Goal: Transaction & Acquisition: Purchase product/service

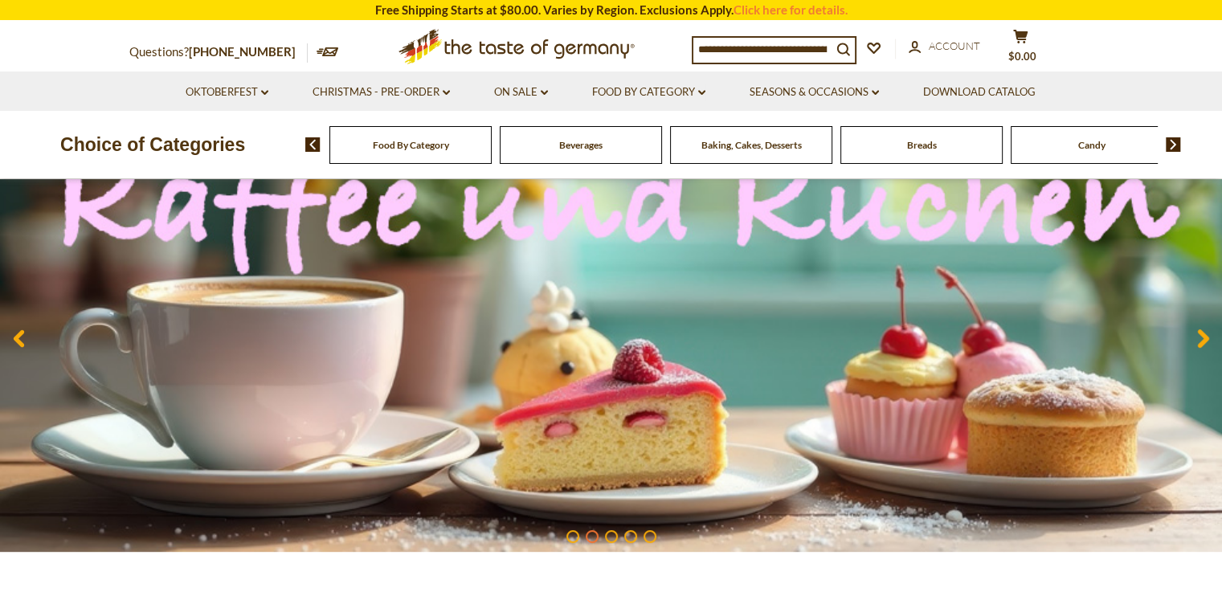
scroll to position [93, 0]
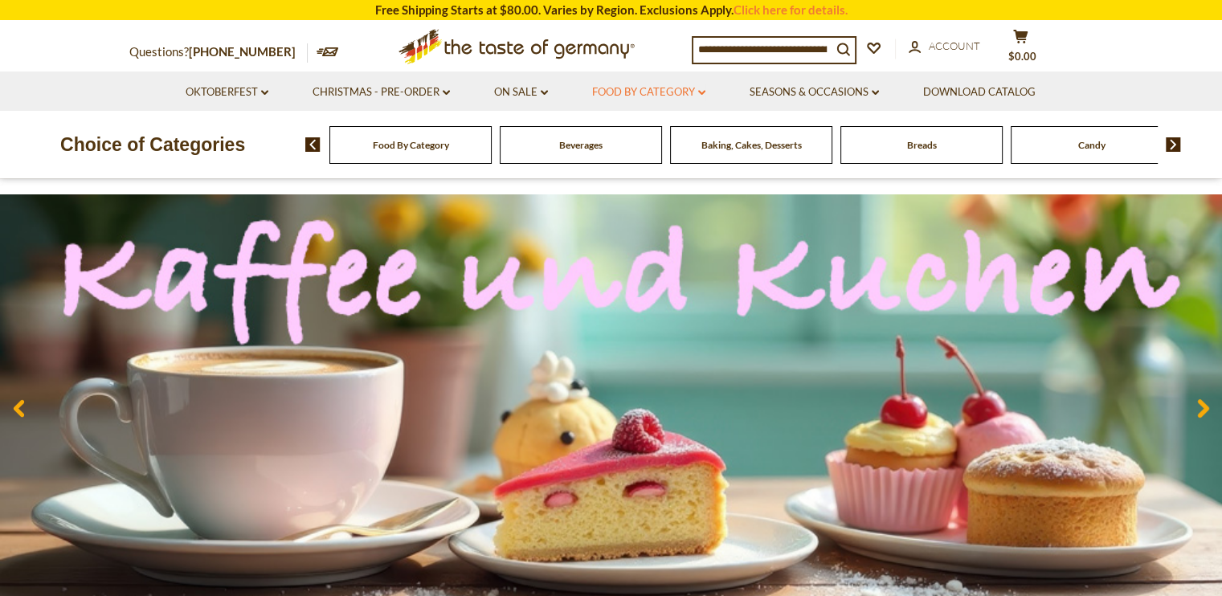
click at [623, 89] on link "Food By Category dropdown_arrow" at bounding box center [648, 93] width 113 height 18
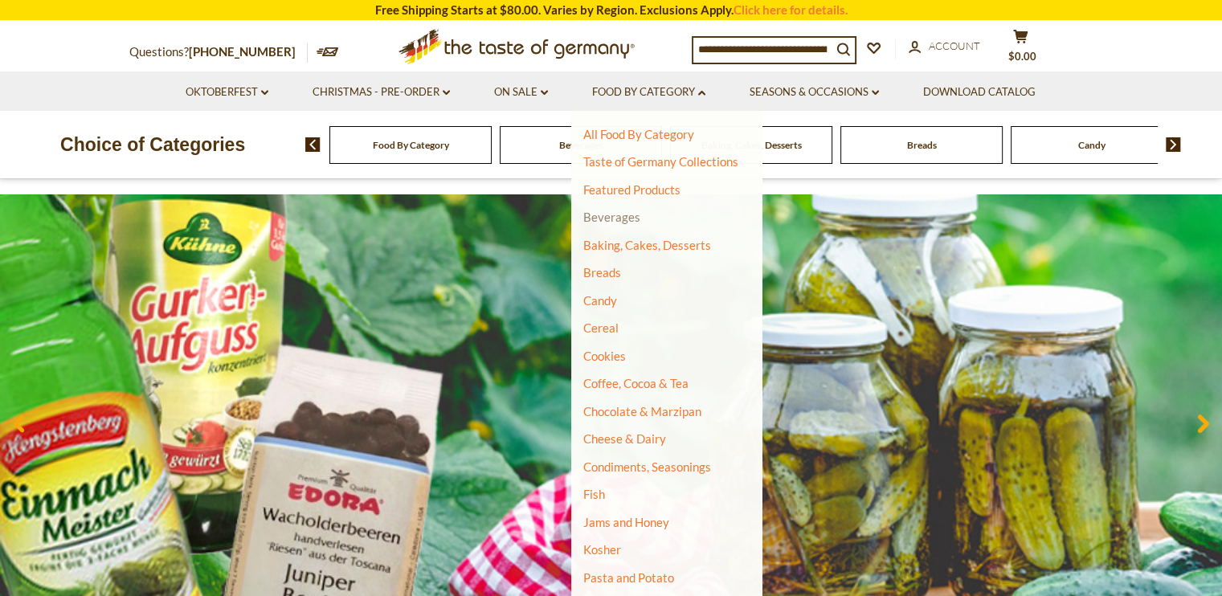
click at [620, 215] on link "Beverages" at bounding box center [611, 217] width 57 height 14
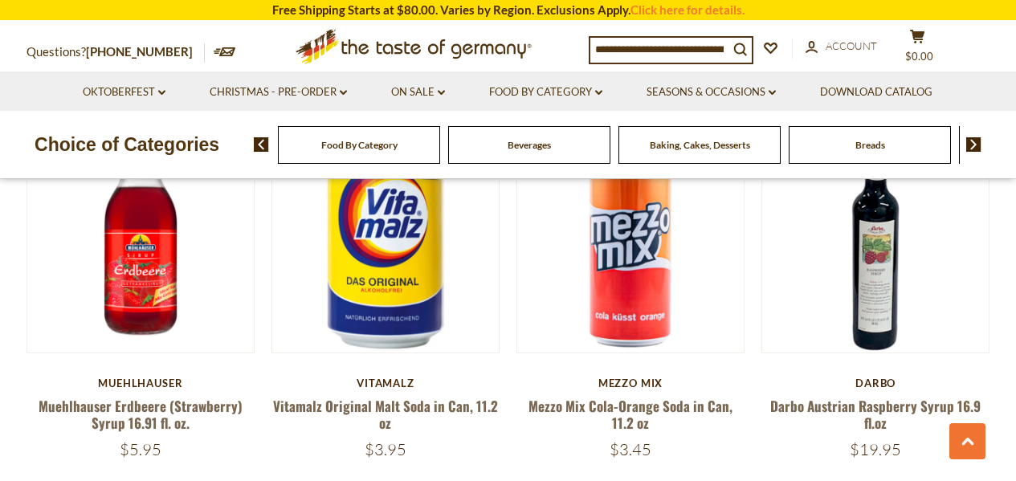
scroll to position [1256, 0]
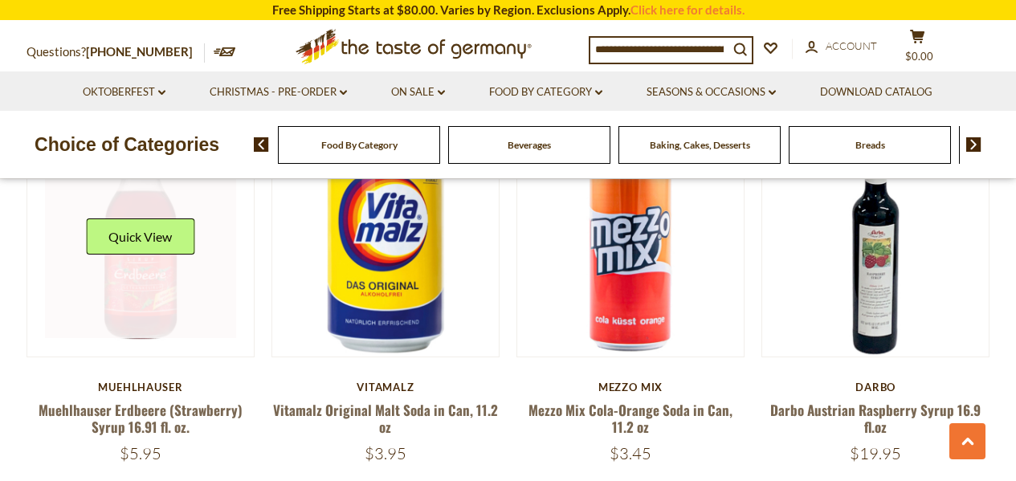
click at [169, 273] on link at bounding box center [140, 243] width 191 height 191
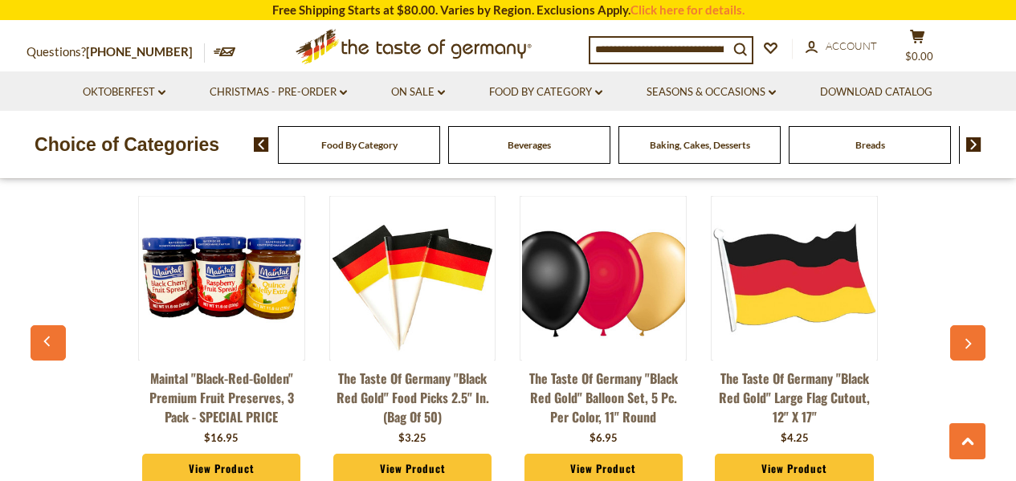
scroll to position [1203, 0]
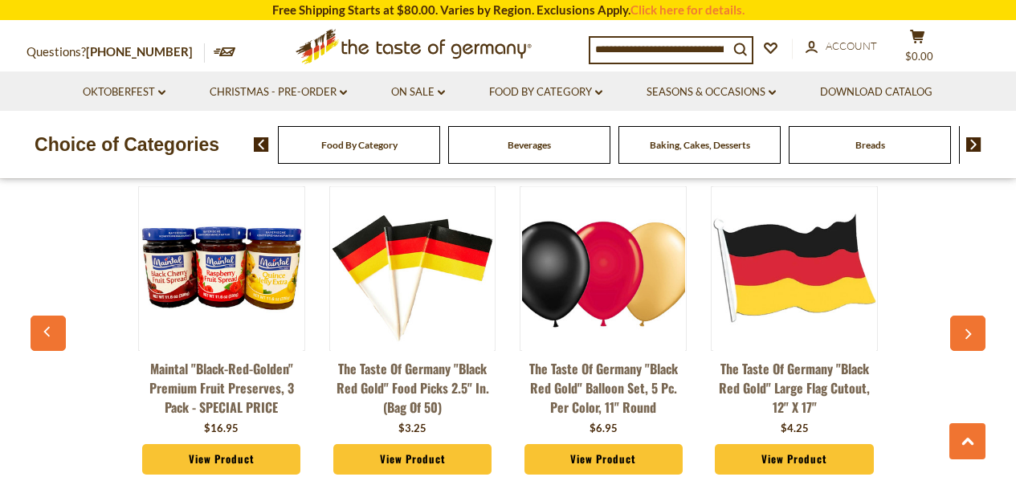
click at [210, 287] on img at bounding box center [221, 268] width 163 height 163
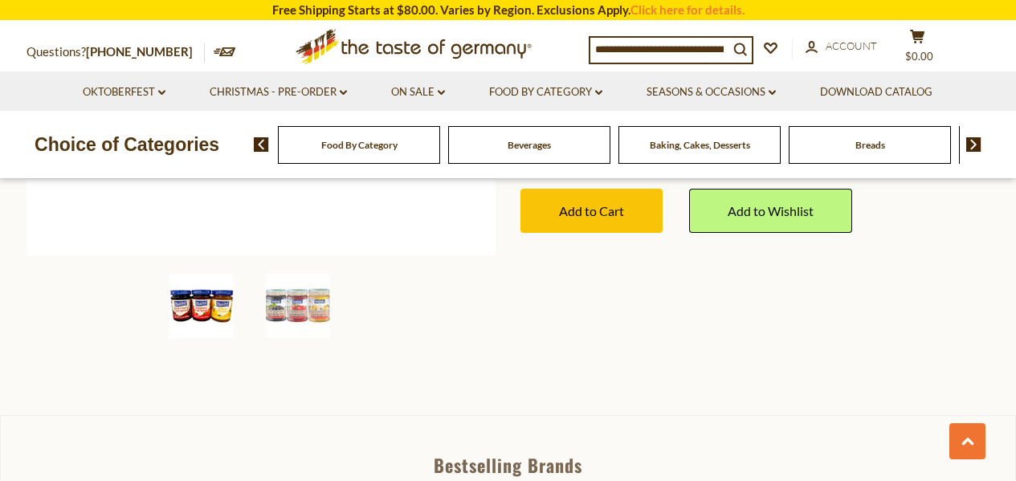
scroll to position [484, 0]
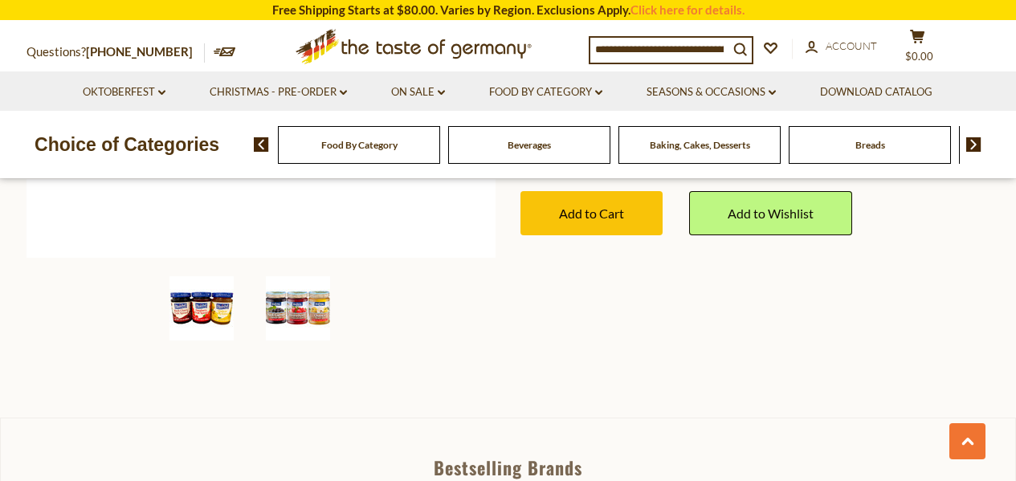
click at [308, 299] on img at bounding box center [298, 308] width 64 height 64
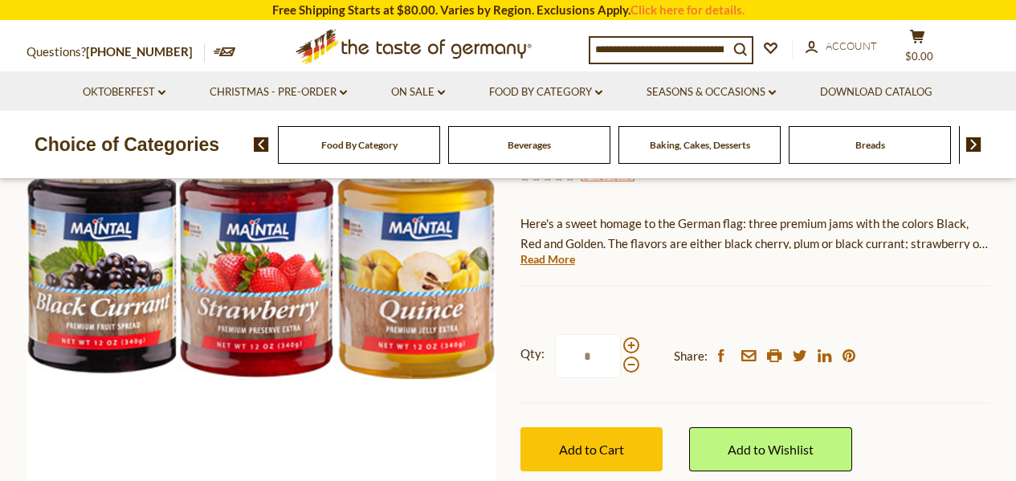
scroll to position [249, 0]
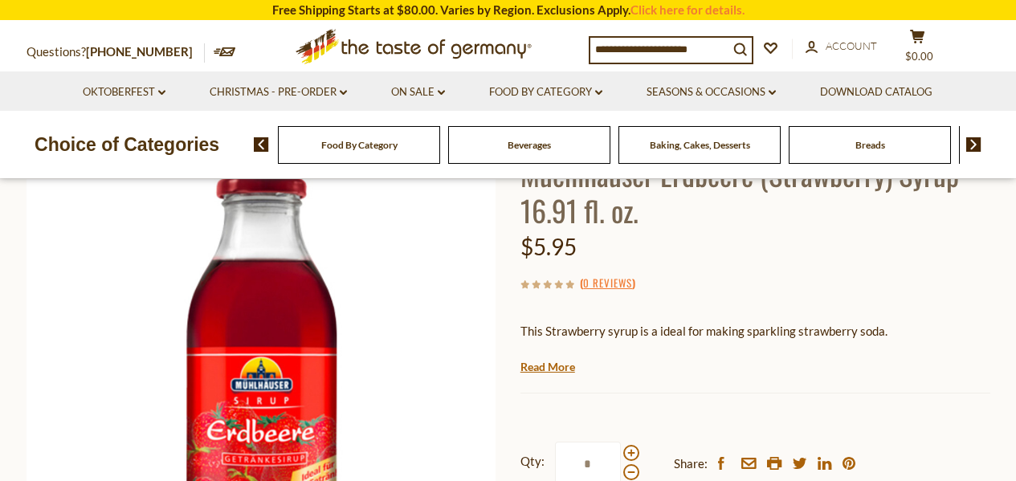
scroll to position [93, 0]
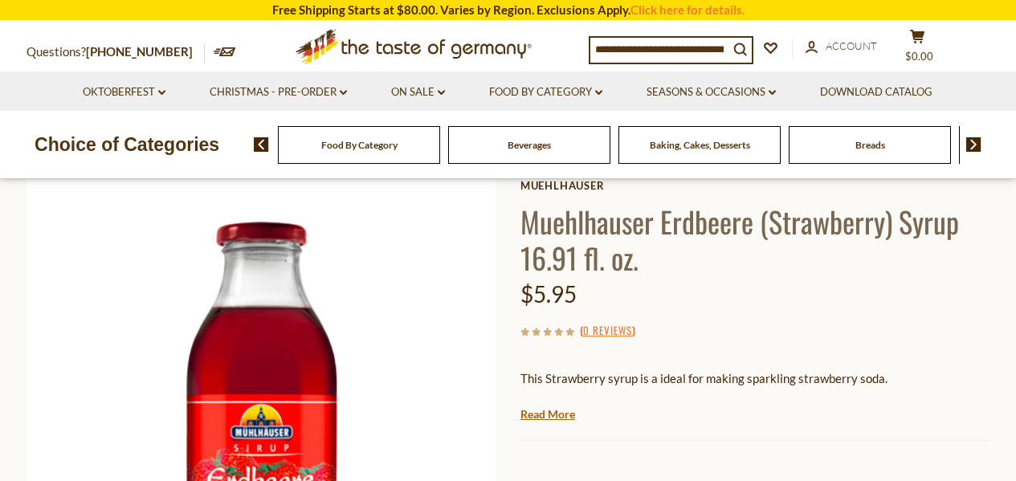
click at [440, 152] on div "Beverages" at bounding box center [359, 145] width 162 height 38
click at [537, 92] on link "Food By Category dropdown_arrow" at bounding box center [545, 93] width 113 height 18
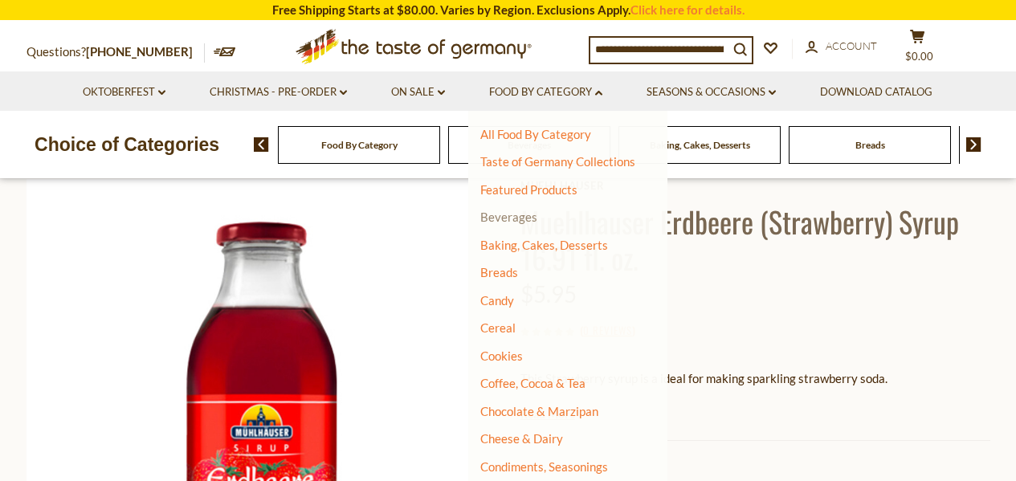
click at [518, 219] on link "Beverages" at bounding box center [508, 217] width 57 height 14
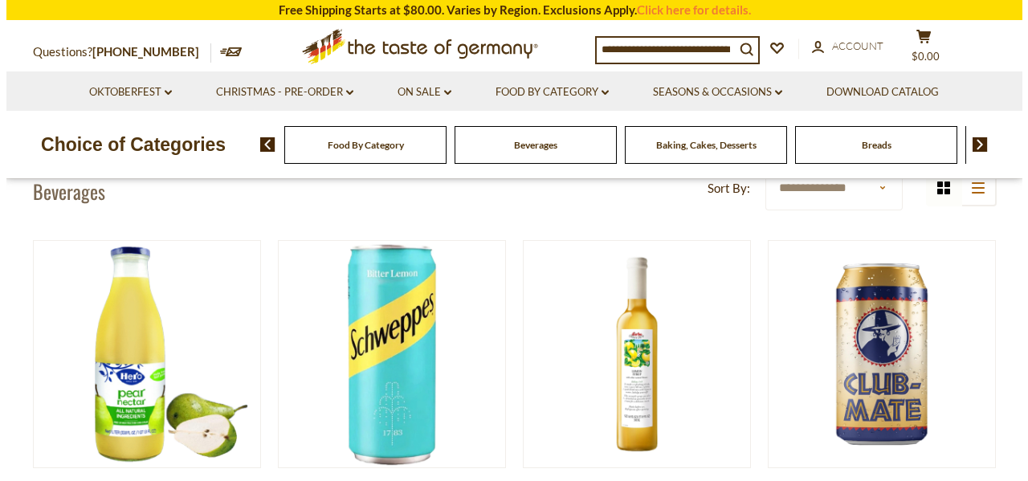
scroll to position [402, 0]
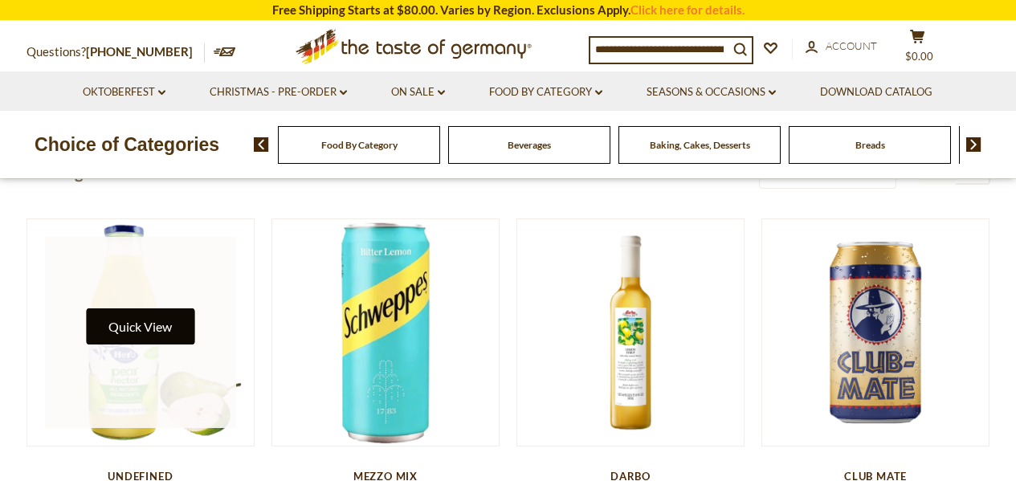
click at [135, 313] on button "Quick View" at bounding box center [140, 326] width 108 height 36
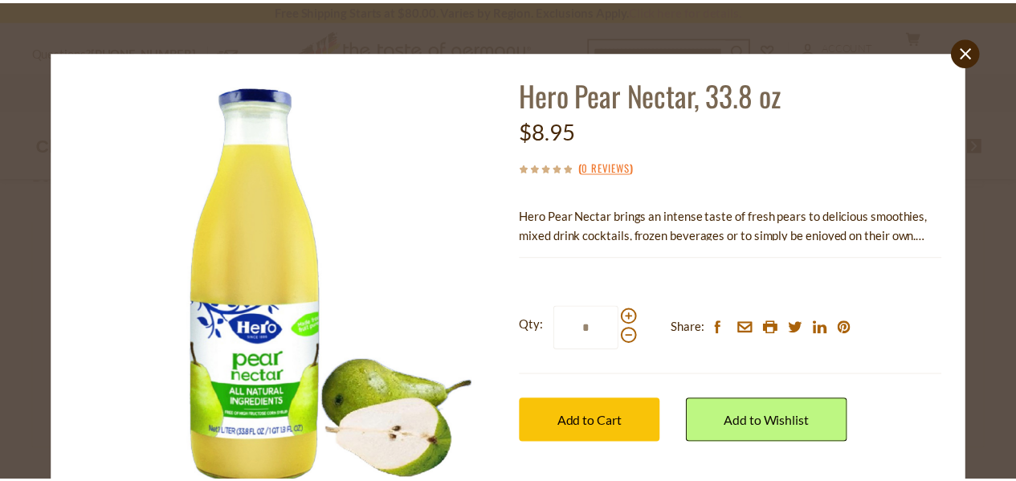
scroll to position [137, 0]
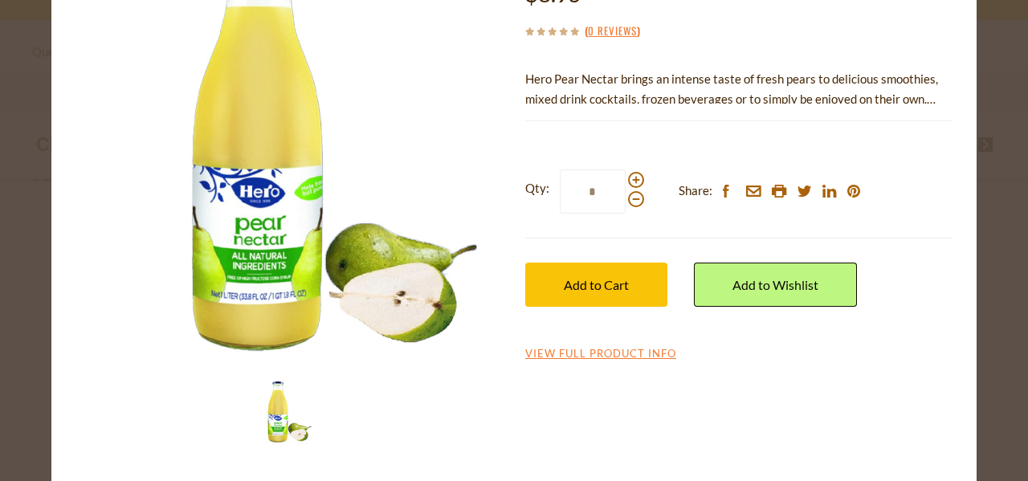
click at [970, 307] on div "close Hero Pear Nectar, 33.8 oz $8.95 ( 0 Reviews ) Hero Pear Nectar brings an …" at bounding box center [514, 240] width 1028 height 481
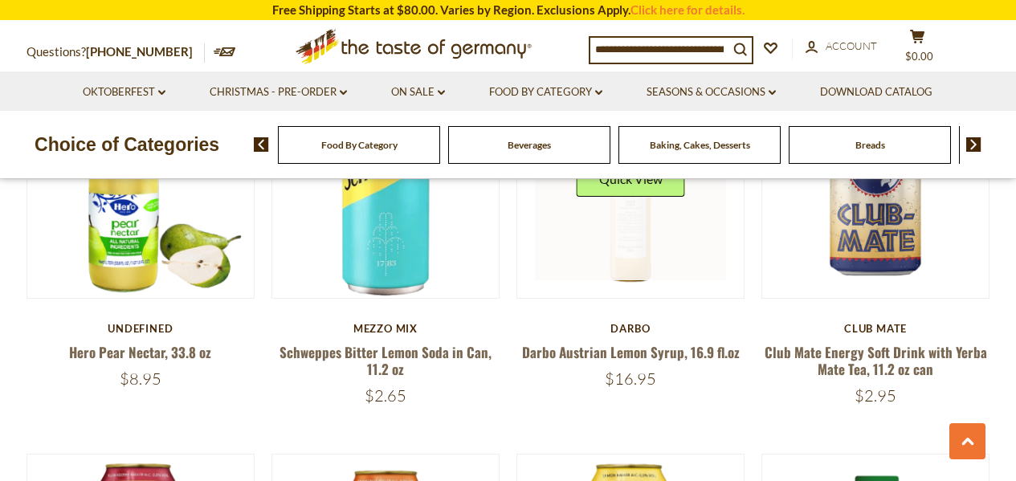
scroll to position [498, 0]
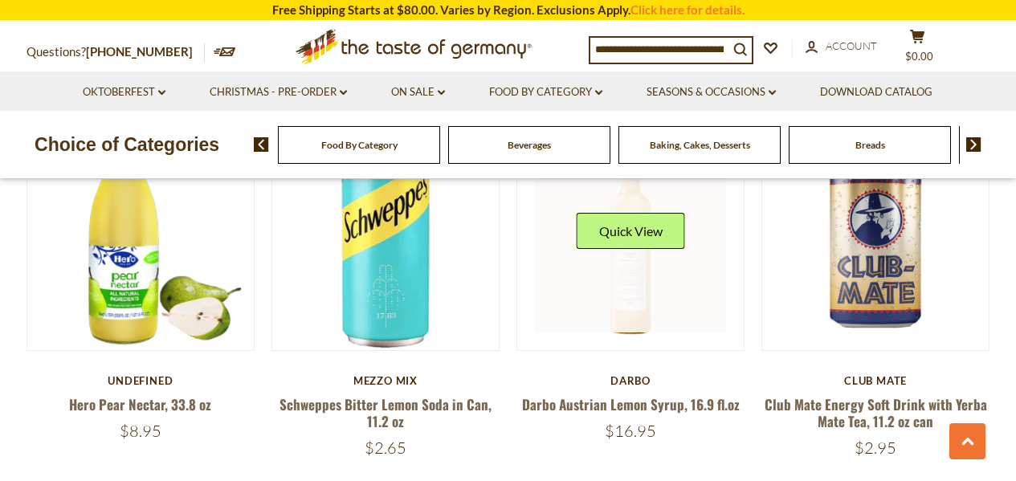
click at [628, 317] on link at bounding box center [630, 236] width 191 height 191
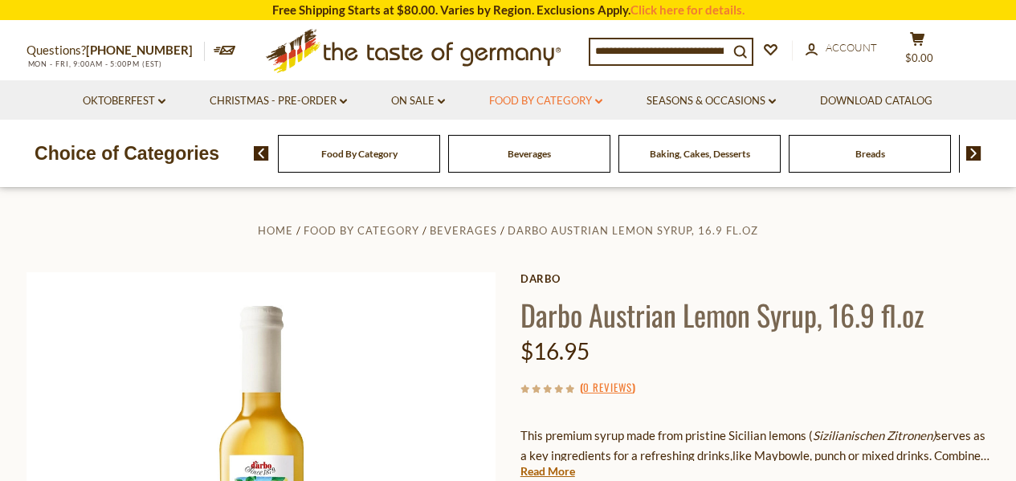
click at [535, 101] on link "Food By Category dropdown_arrow" at bounding box center [545, 101] width 113 height 18
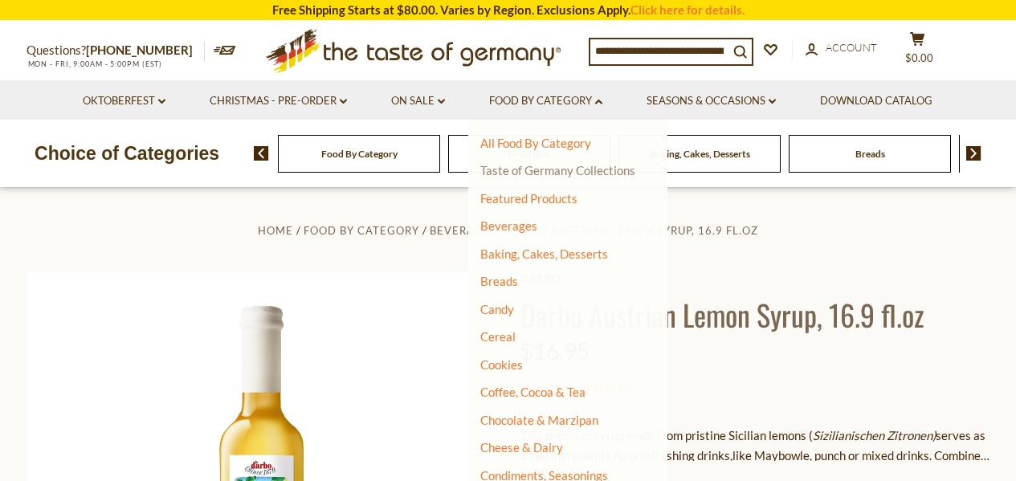
click at [545, 172] on link "Taste of Germany Collections" at bounding box center [557, 170] width 155 height 14
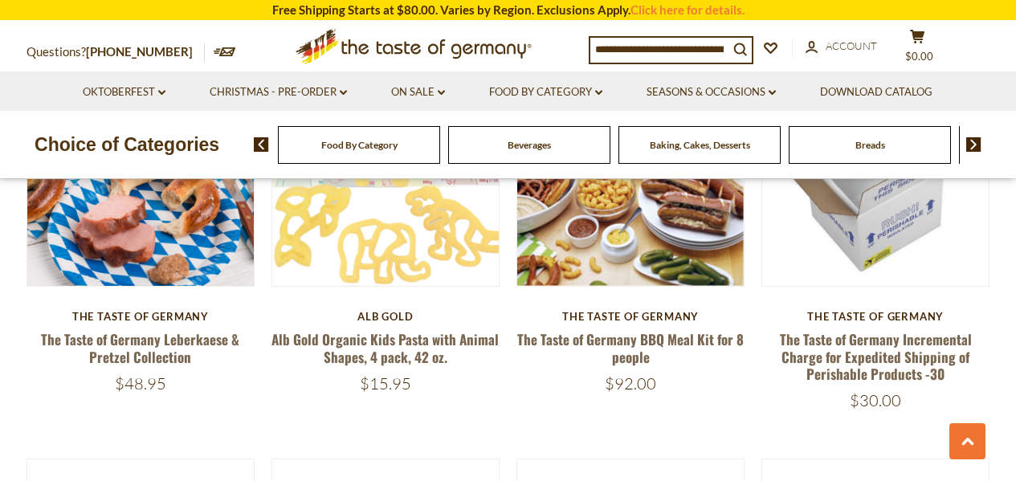
scroll to position [1075, 0]
click at [545, 97] on link "Food By Category dropdown_arrow" at bounding box center [545, 93] width 113 height 18
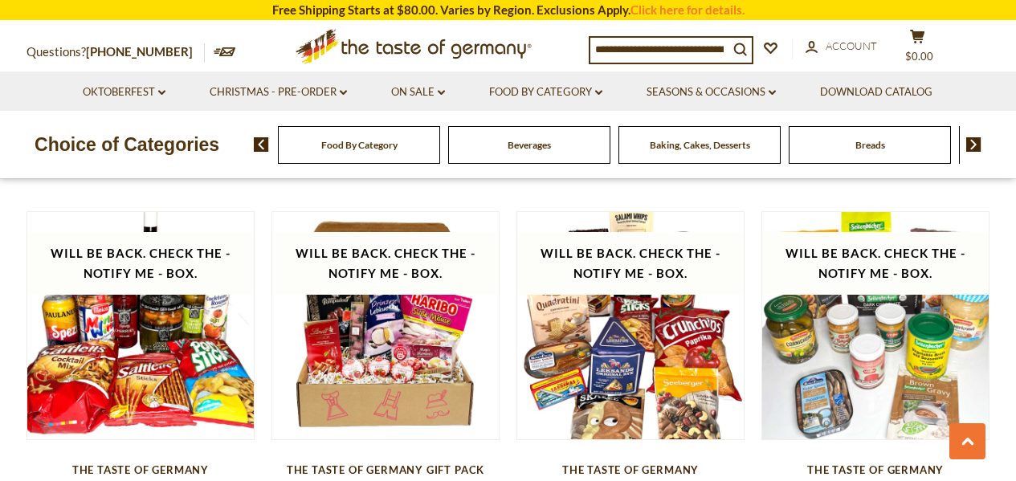
scroll to position [1671, 0]
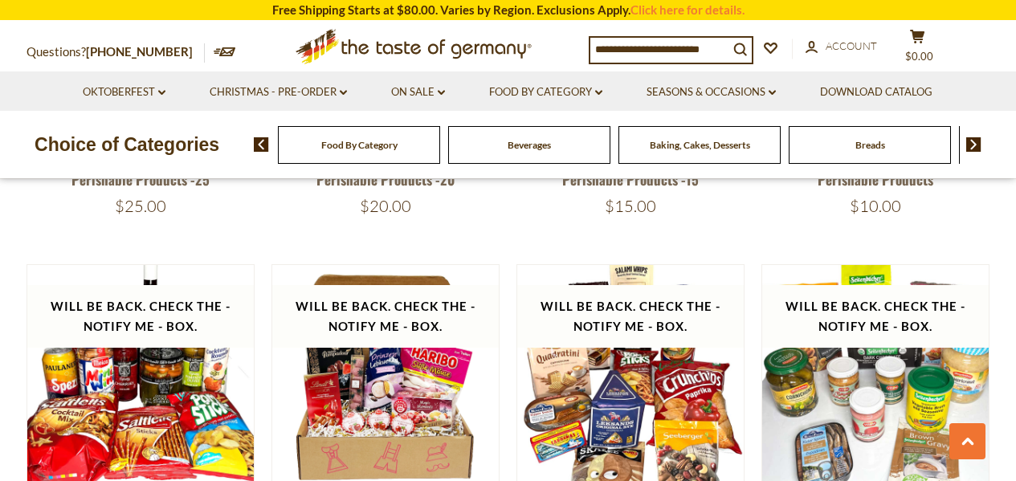
click at [531, 146] on span "Beverages" at bounding box center [529, 145] width 43 height 12
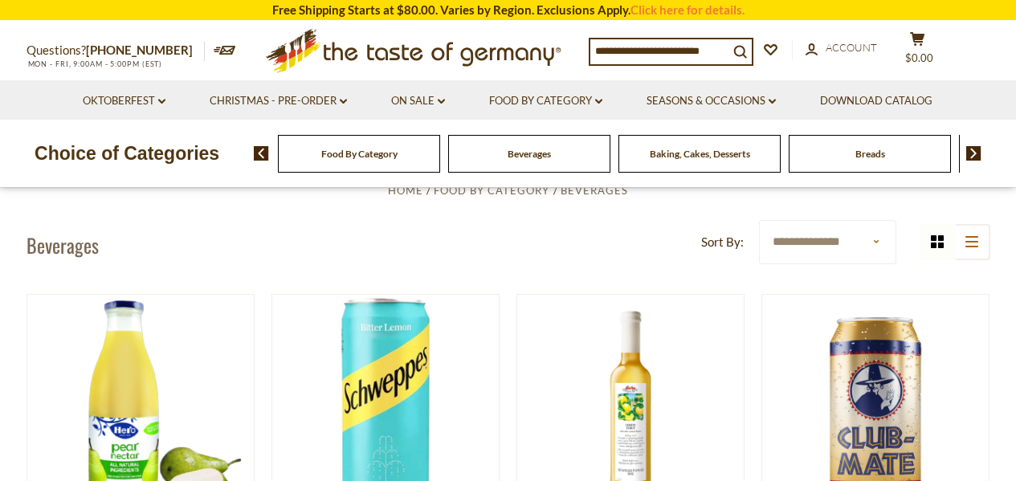
scroll to position [326, 0]
click at [566, 93] on link "Food By Category dropdown_arrow" at bounding box center [545, 101] width 113 height 18
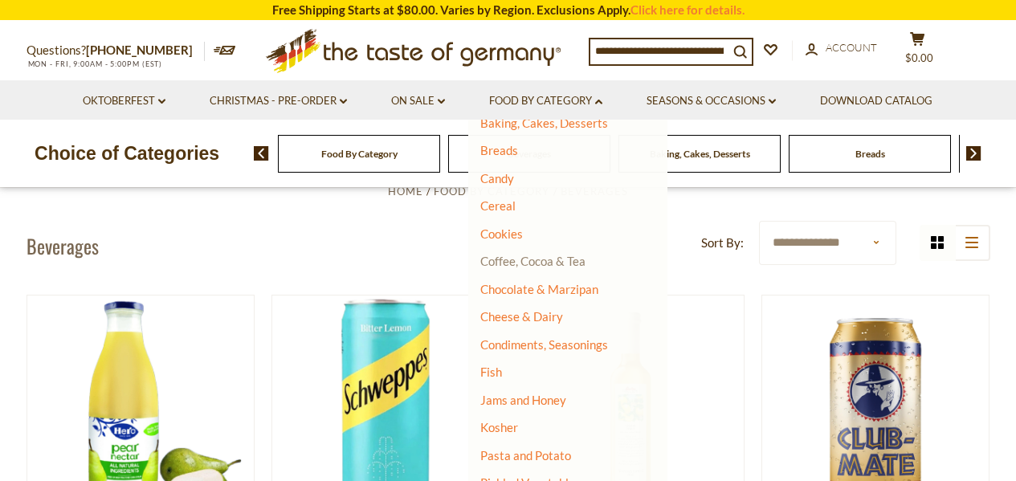
scroll to position [145, 0]
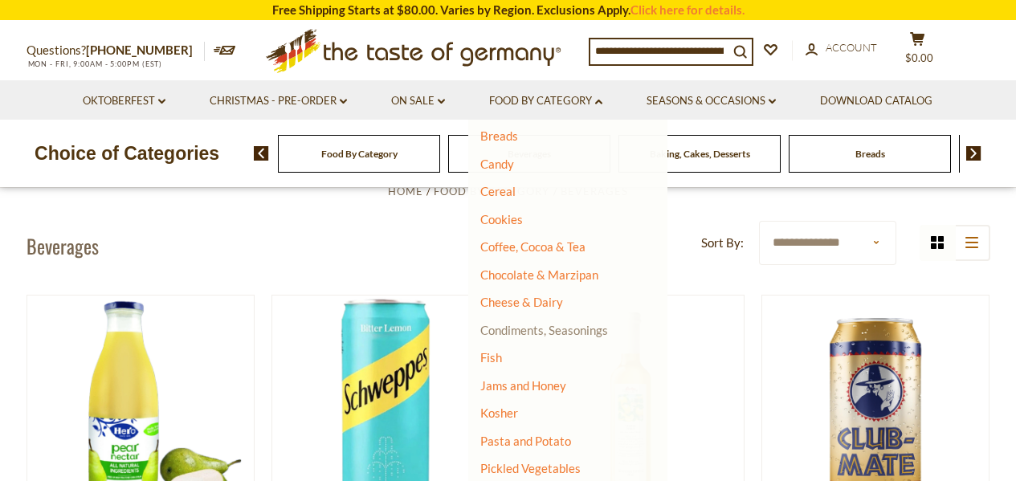
click at [521, 337] on link "Condiments, Seasonings" at bounding box center [544, 330] width 128 height 14
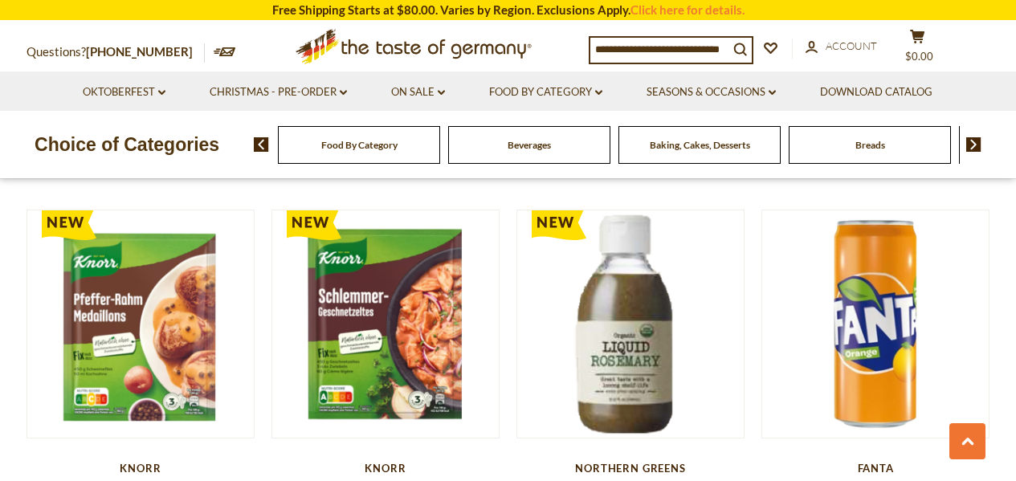
scroll to position [1997, 0]
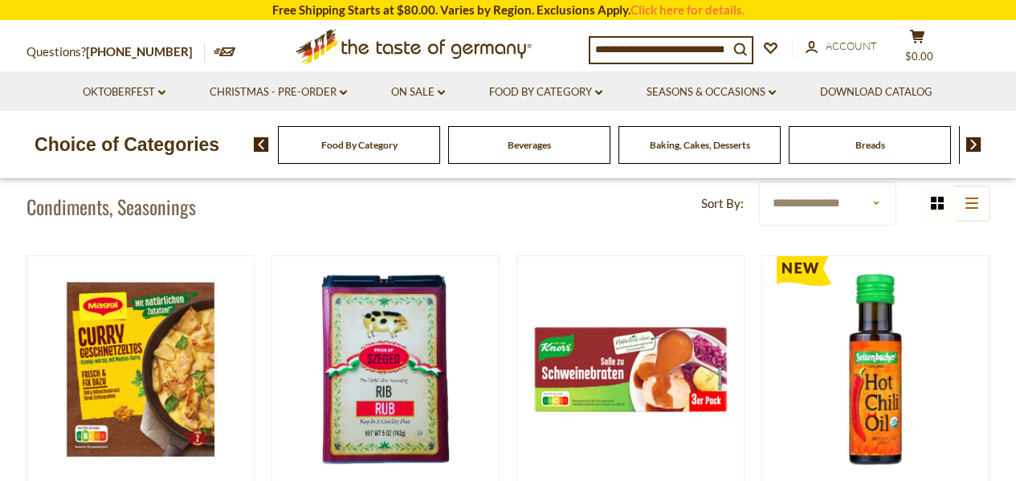
scroll to position [386, 0]
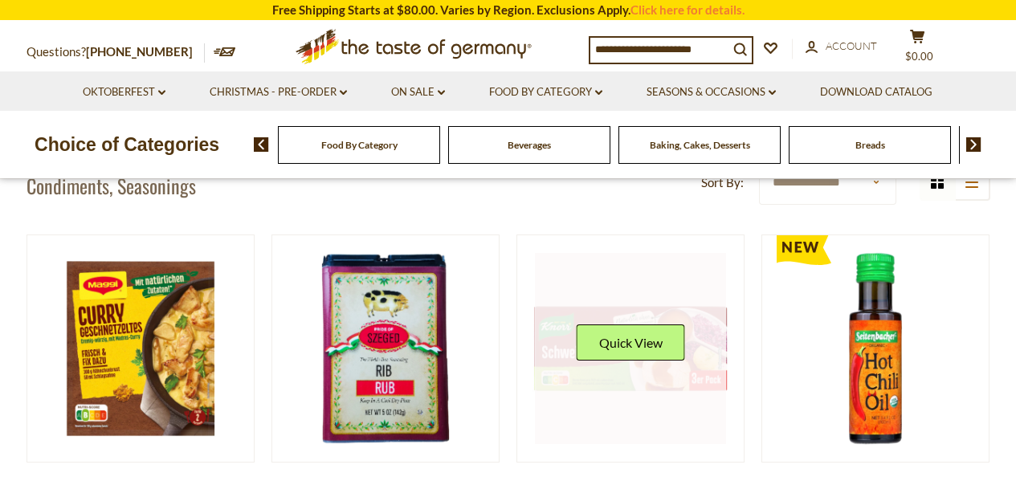
click at [615, 321] on link at bounding box center [630, 348] width 191 height 191
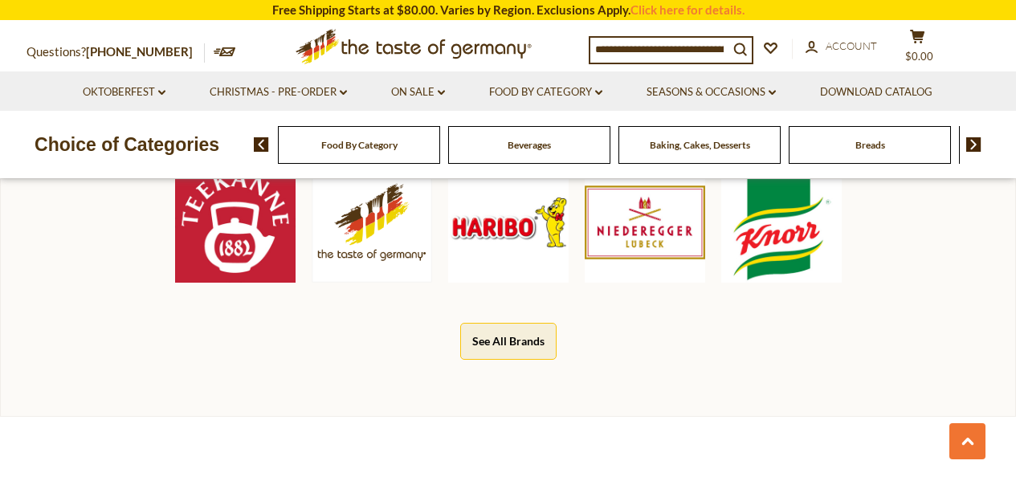
scroll to position [801, 0]
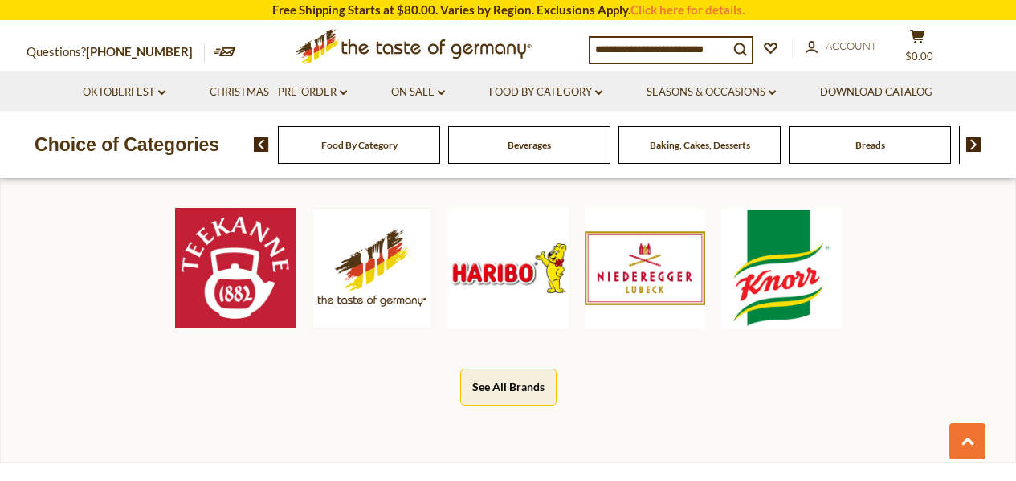
click at [525, 278] on img at bounding box center [508, 268] width 121 height 121
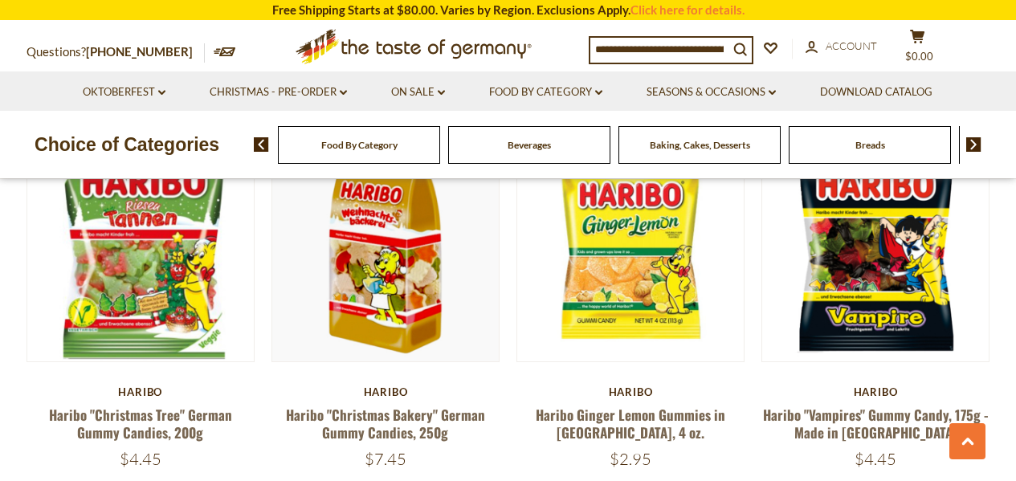
scroll to position [3515, 0]
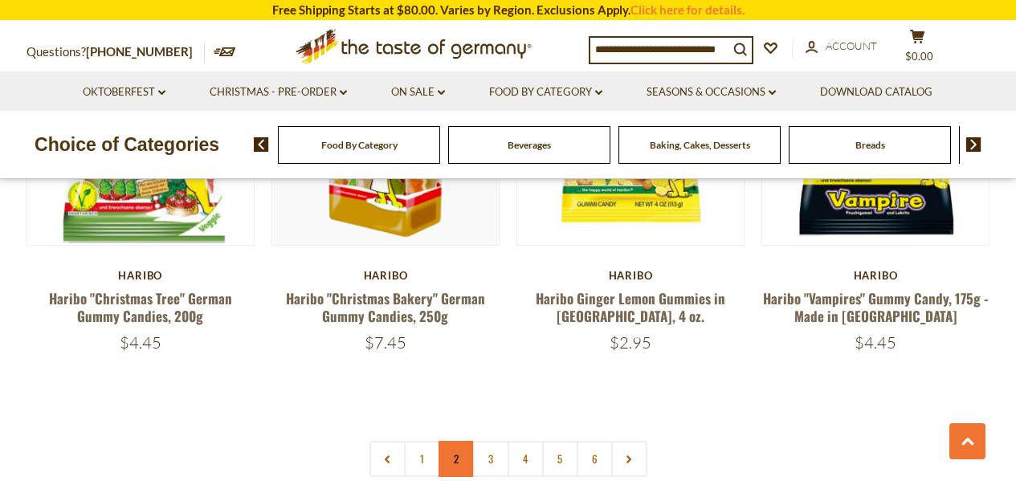
click at [456, 441] on link "2" at bounding box center [457, 459] width 36 height 36
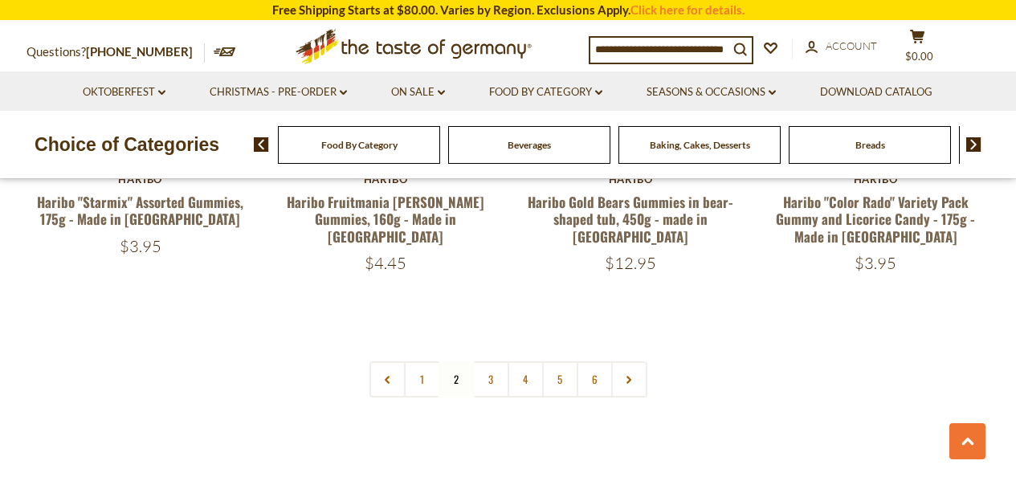
scroll to position [3582, 0]
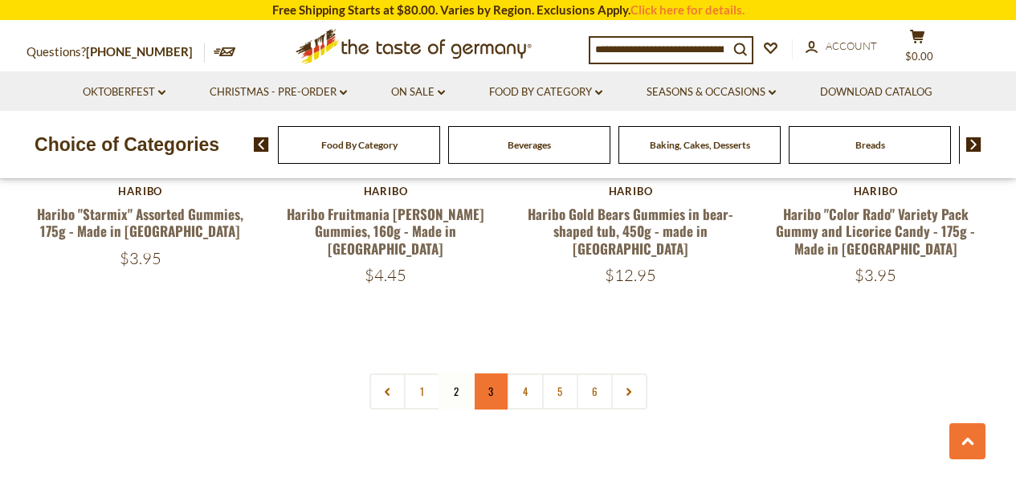
click at [499, 374] on link "3" at bounding box center [491, 392] width 36 height 36
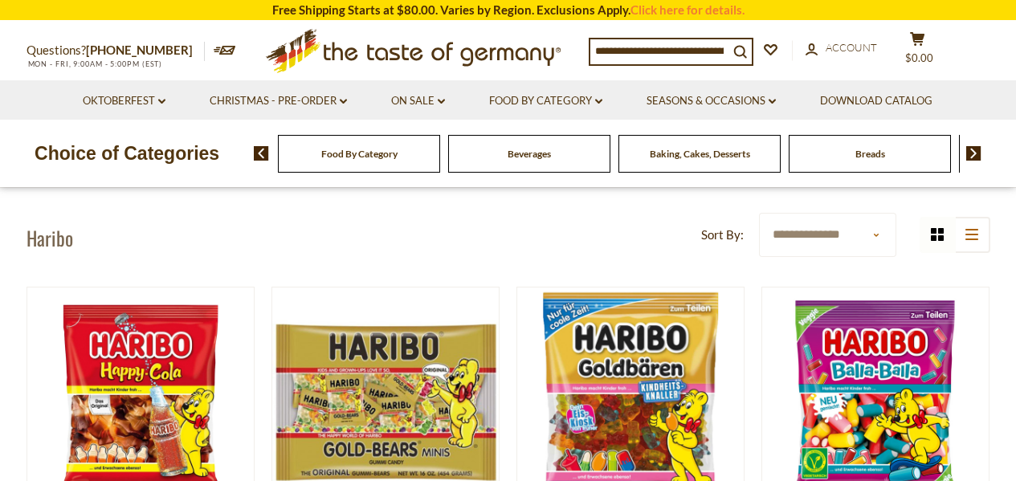
scroll to position [31, 0]
